Goal: Task Accomplishment & Management: Complete application form

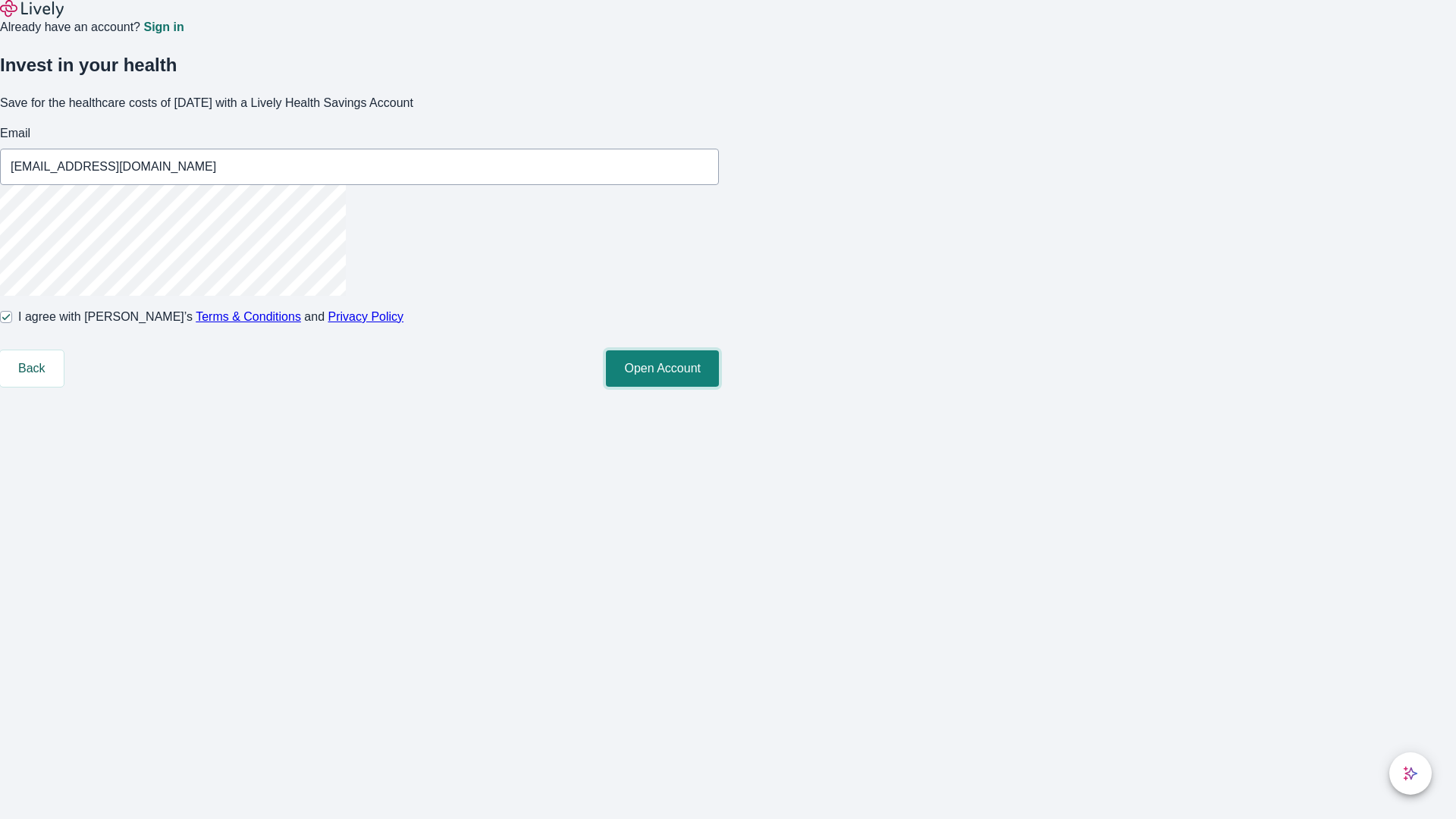
click at [719, 387] on button "Open Account" at bounding box center [662, 369] width 113 height 37
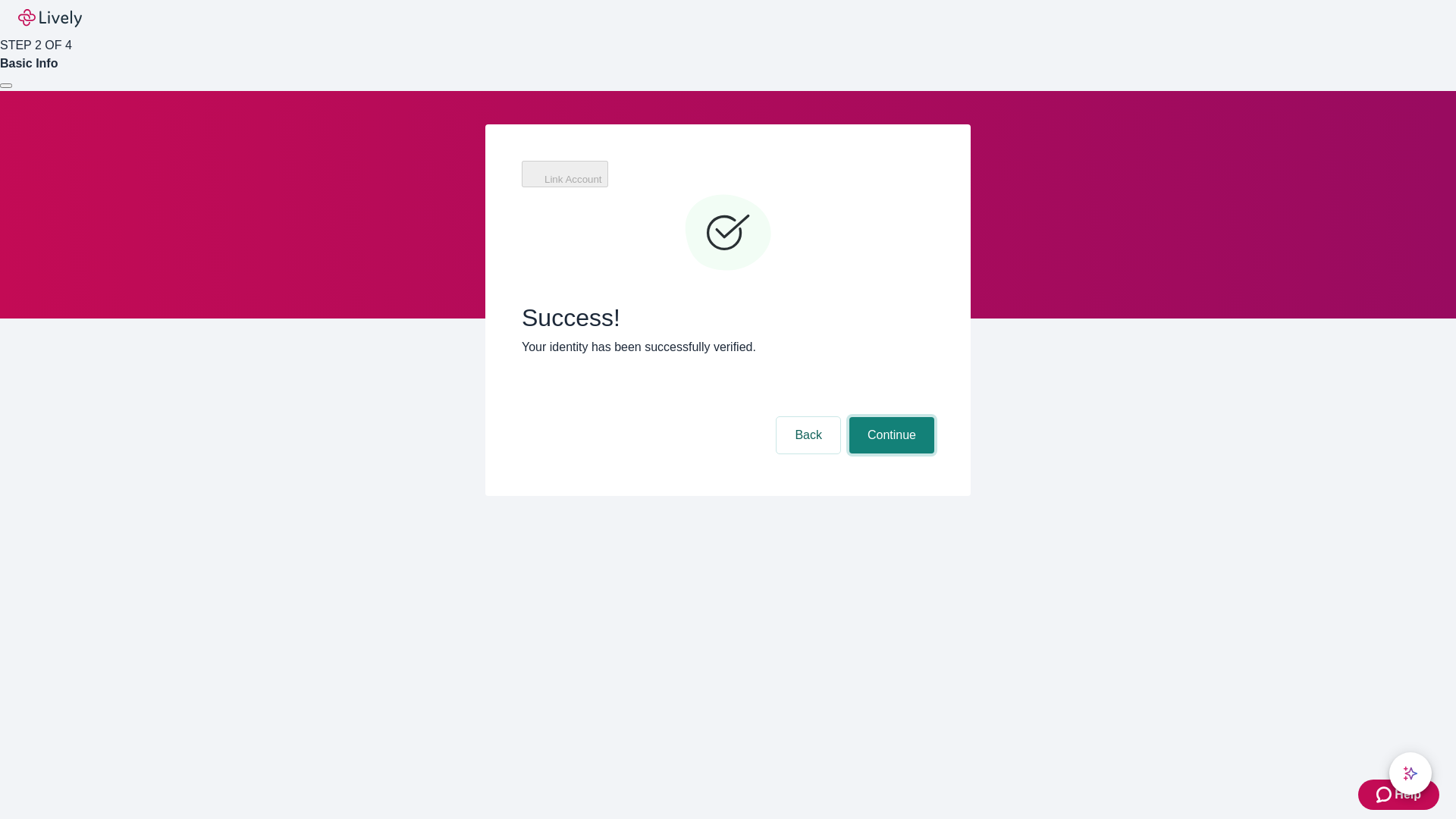
click at [890, 417] on button "Continue" at bounding box center [892, 435] width 85 height 37
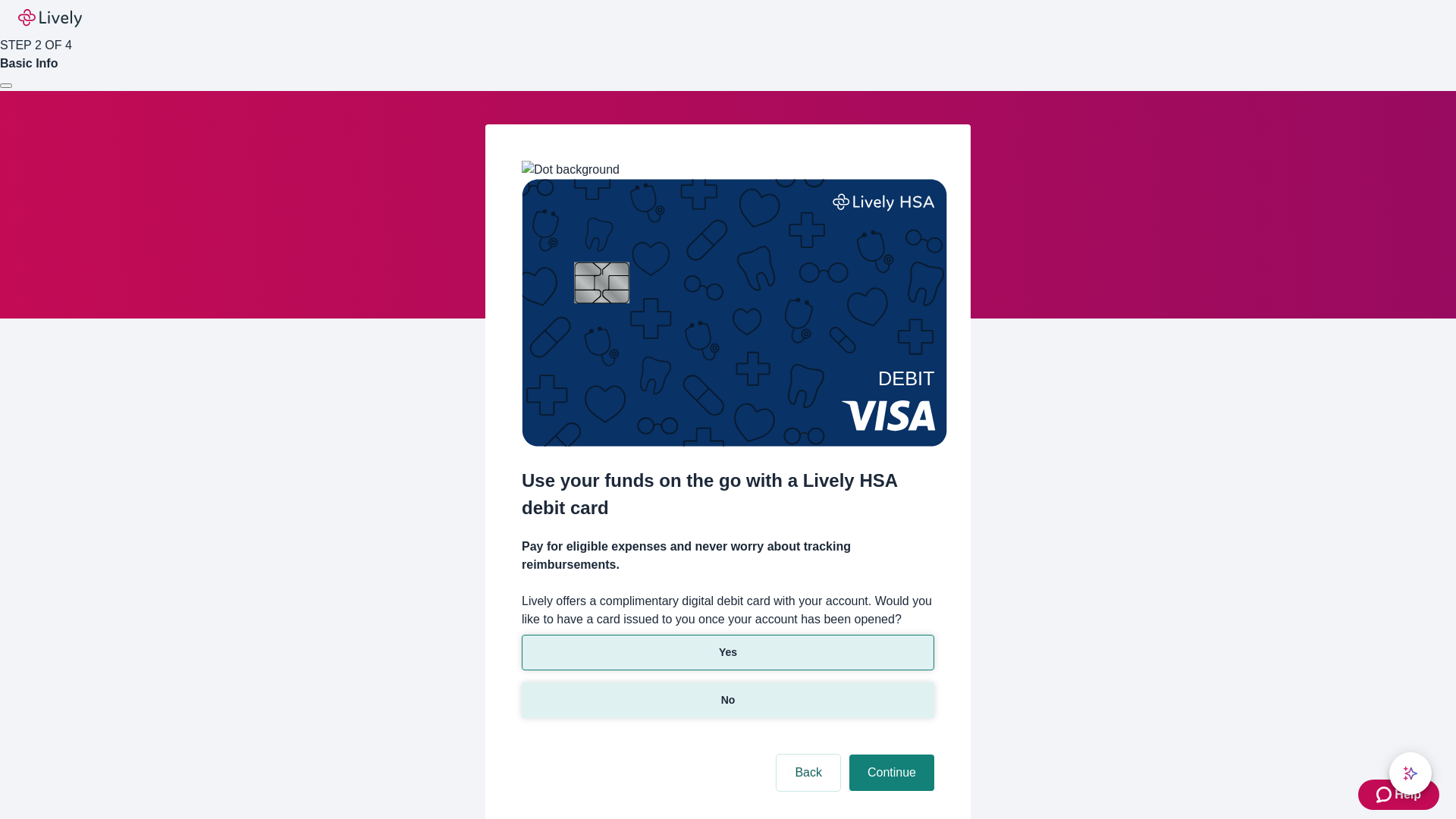
click at [727, 693] on p "No" at bounding box center [728, 700] width 14 height 16
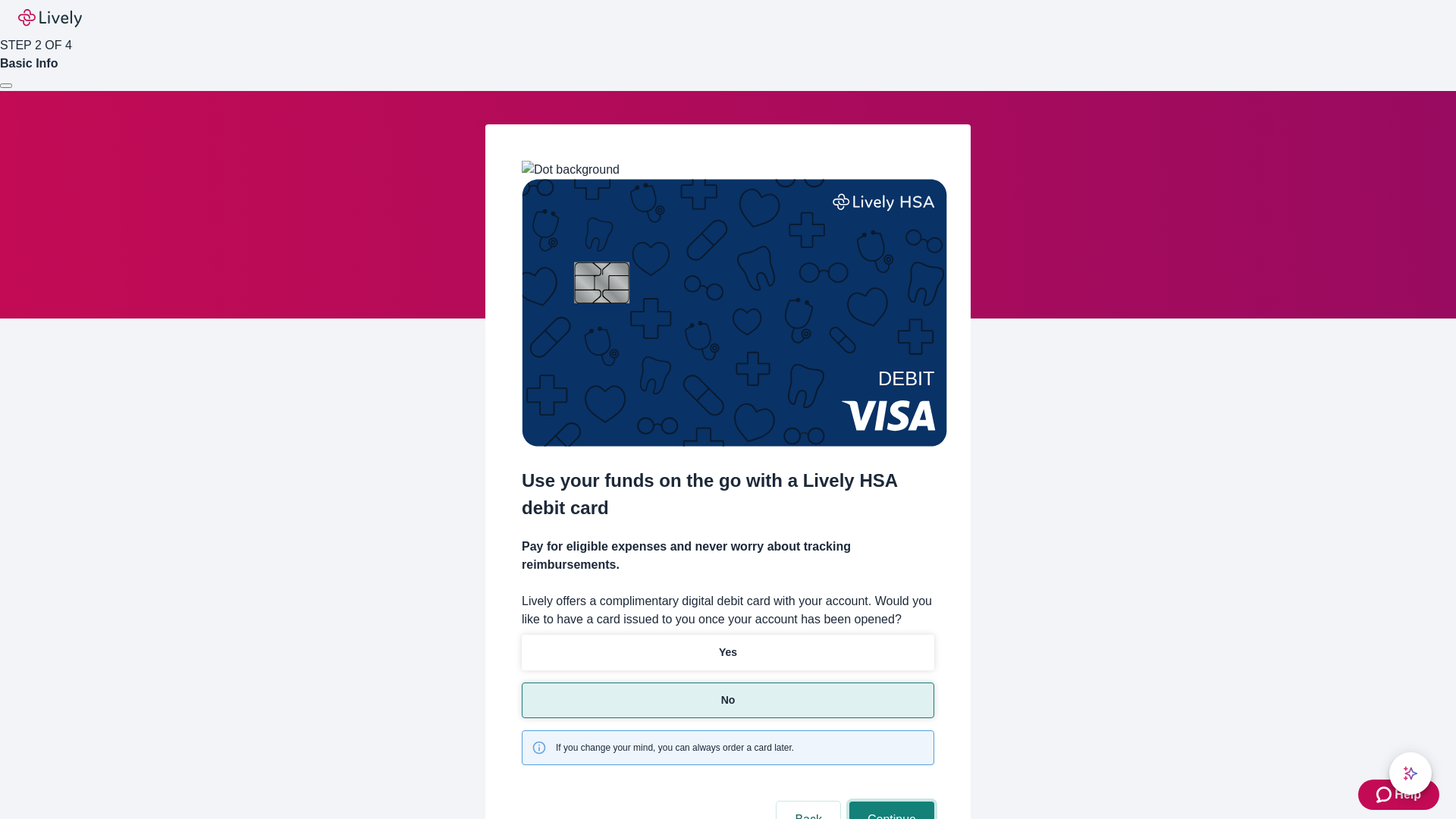
click at [890, 801] on button "Continue" at bounding box center [892, 820] width 85 height 37
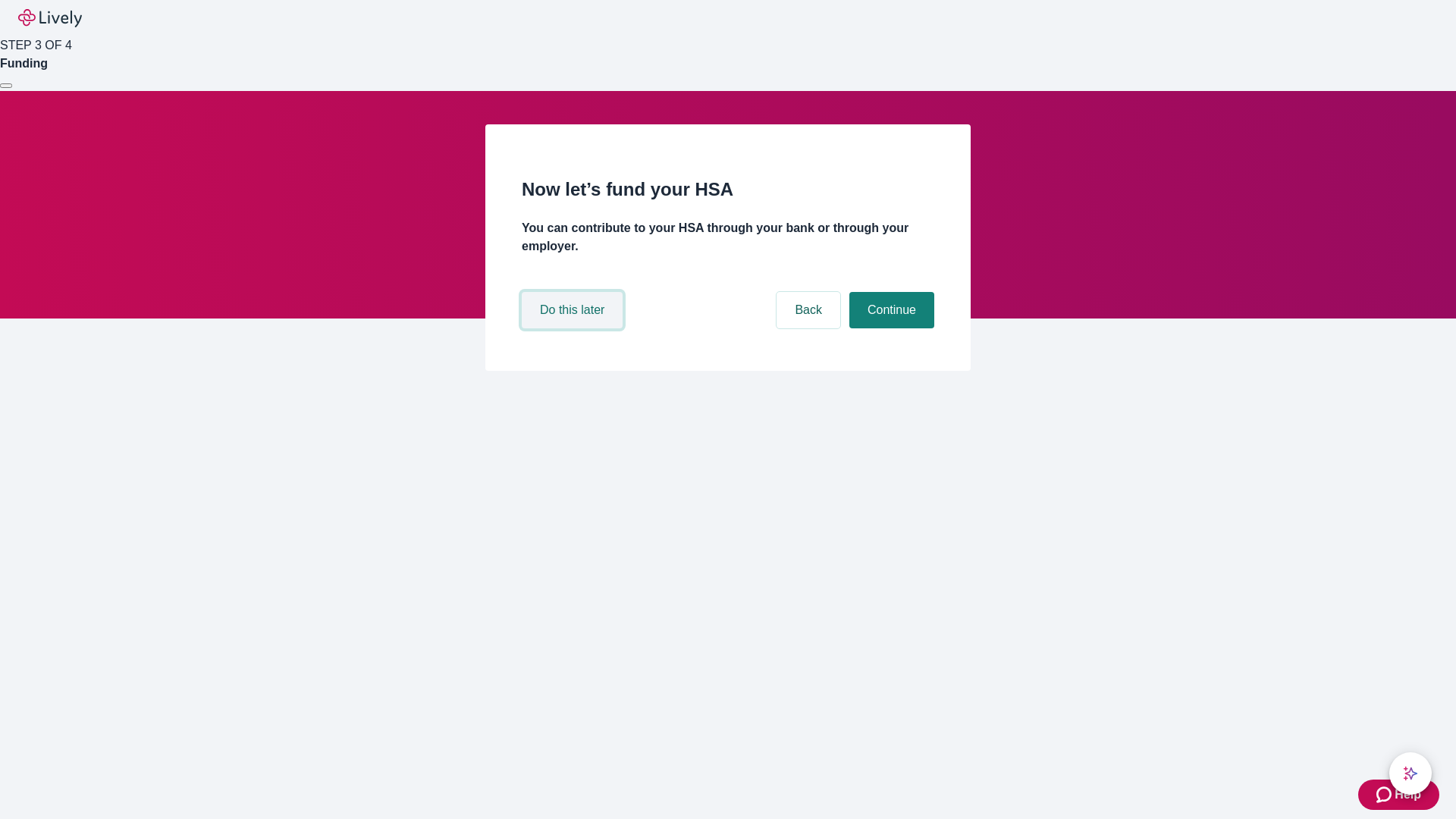
click at [574, 328] on button "Do this later" at bounding box center [572, 310] width 101 height 37
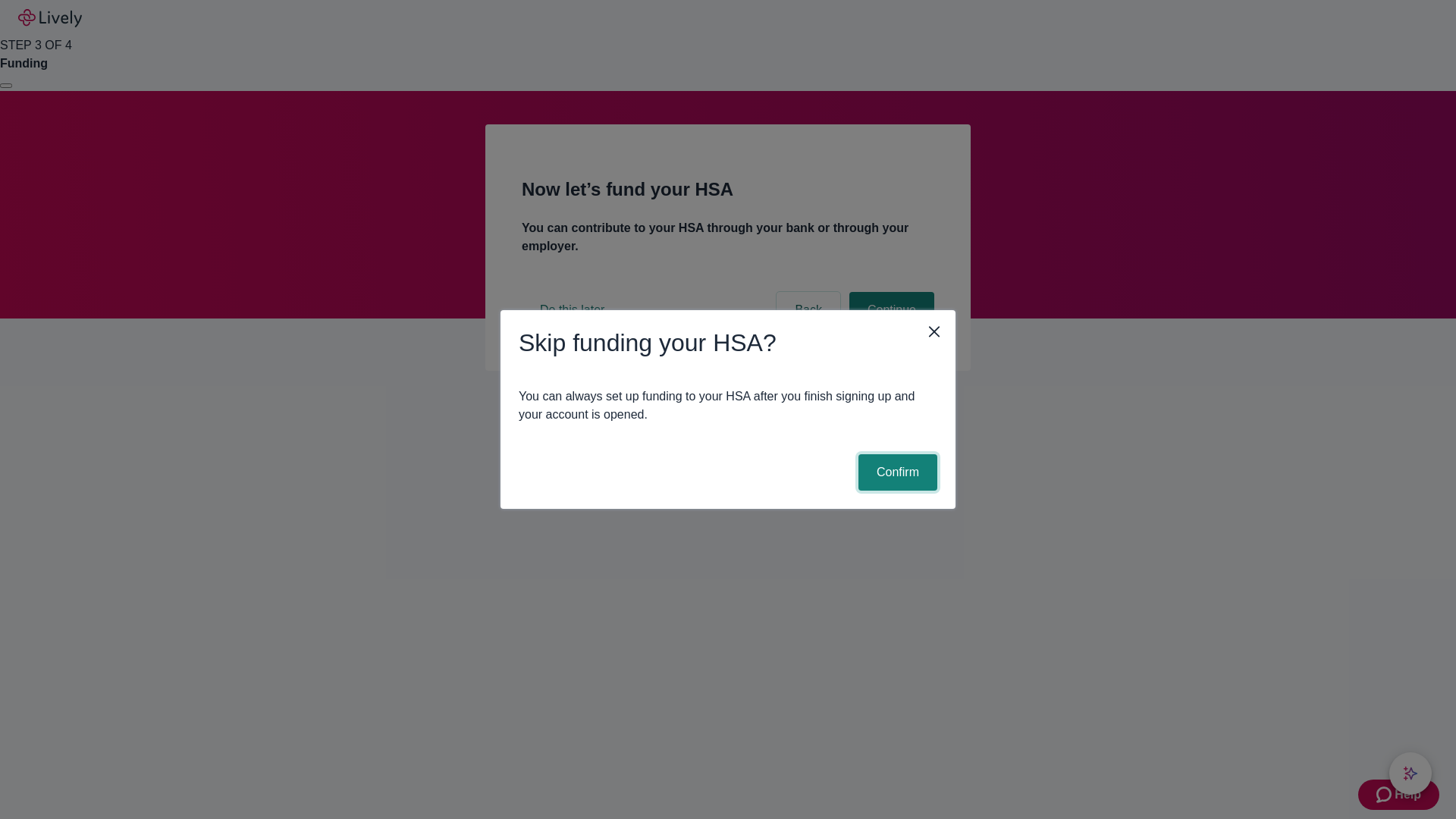
click at [896, 472] on button "Confirm" at bounding box center [898, 473] width 79 height 37
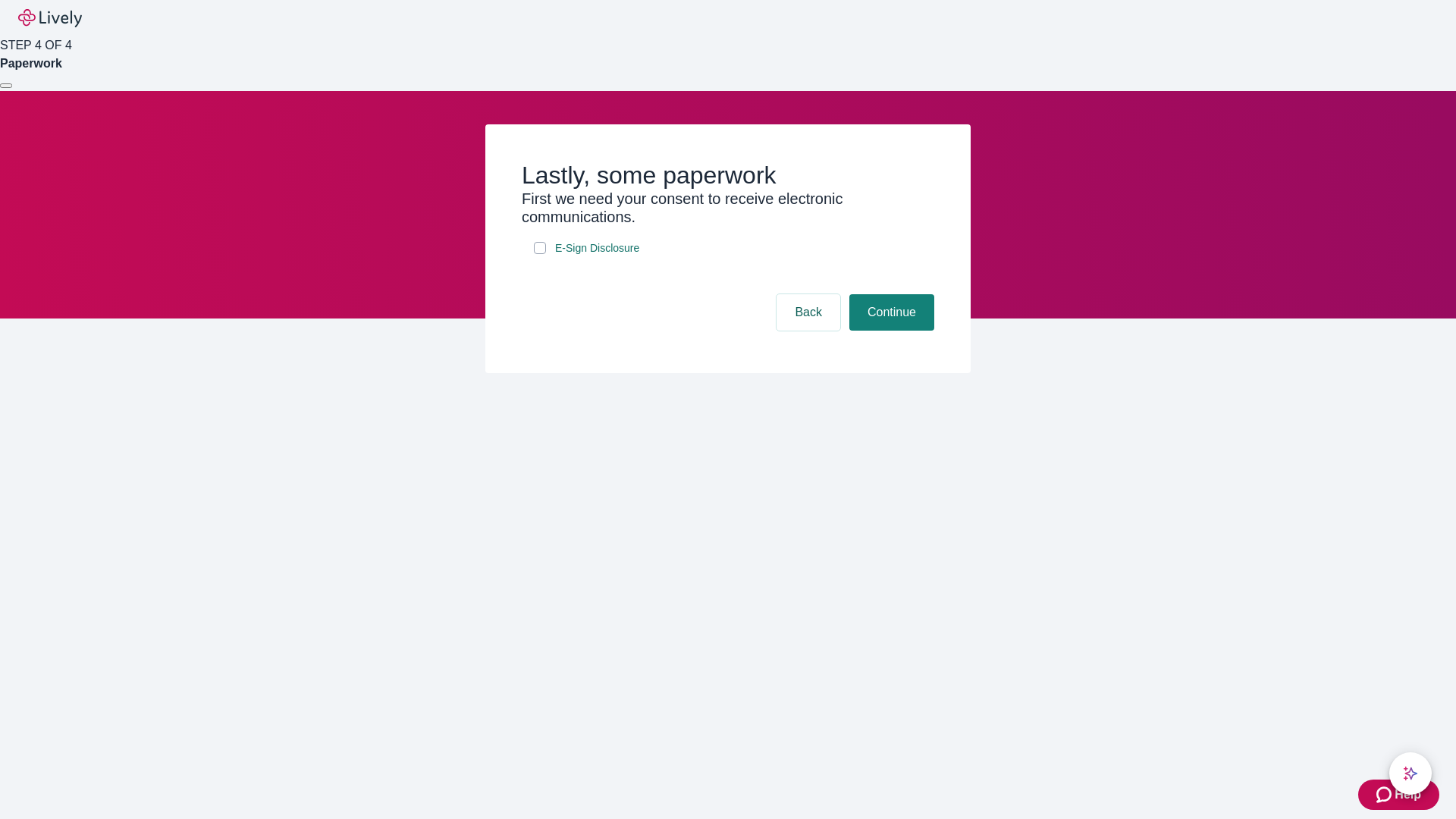
click at [540, 254] on input "E-Sign Disclosure" at bounding box center [540, 247] width 13 height 13
checkbox input "true"
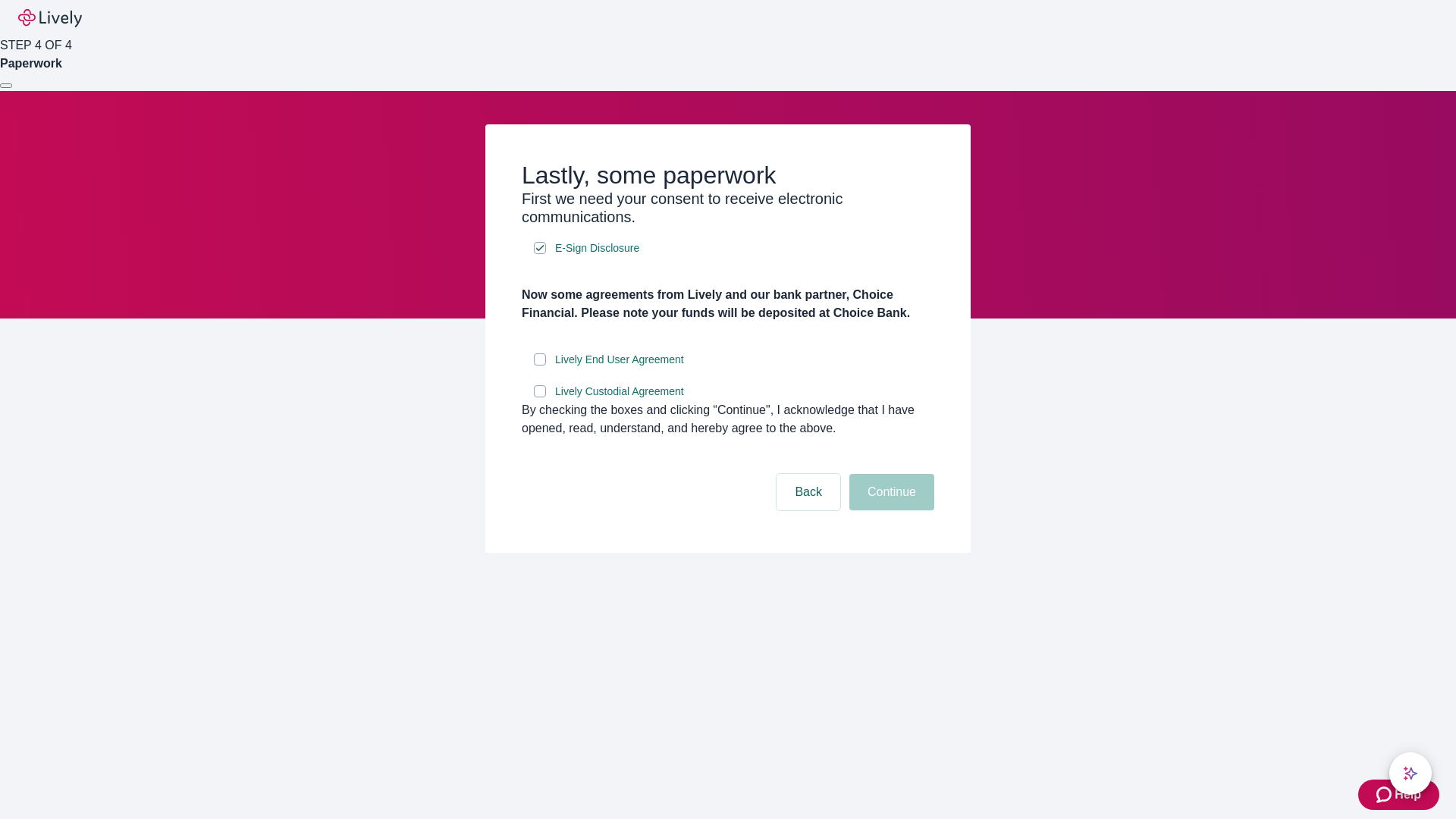
click at [540, 365] on input "Lively End User Agreement" at bounding box center [540, 359] width 13 height 13
checkbox input "true"
click at [540, 398] on input "Lively Custodial Agreement" at bounding box center [540, 391] width 13 height 13
checkbox input "true"
click at [890, 511] on button "Continue" at bounding box center [892, 492] width 85 height 37
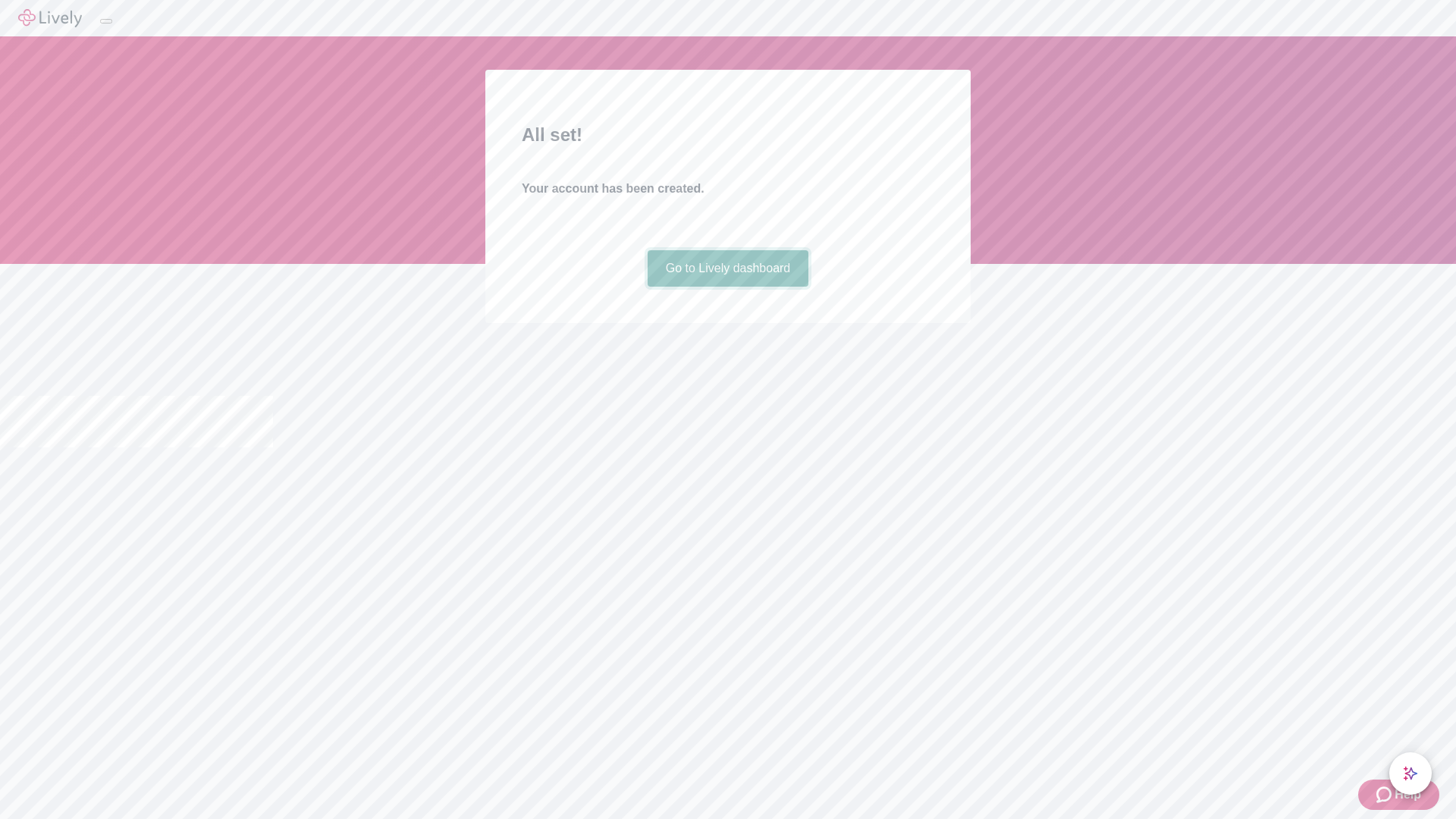
click at [727, 287] on link "Go to Lively dashboard" at bounding box center [728, 268] width 161 height 37
